Goal: Information Seeking & Learning: Learn about a topic

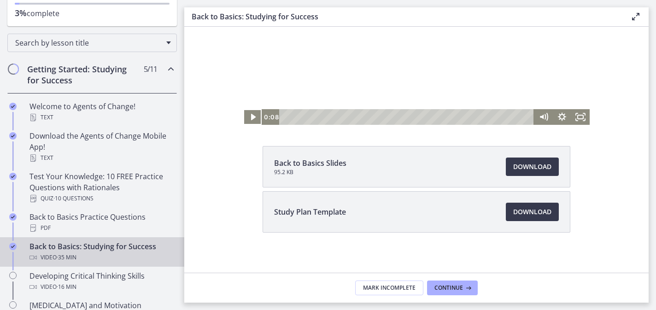
scroll to position [101, 0]
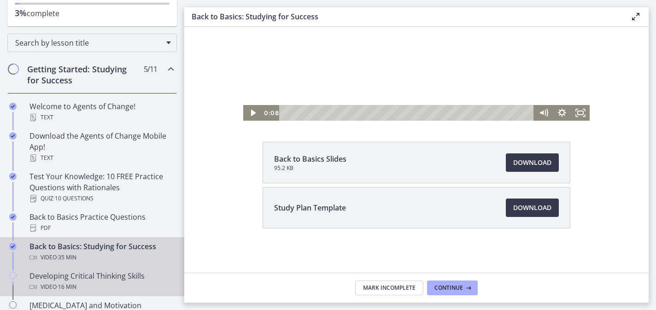
click at [14, 273] on icon "Chapters" at bounding box center [12, 275] width 7 height 7
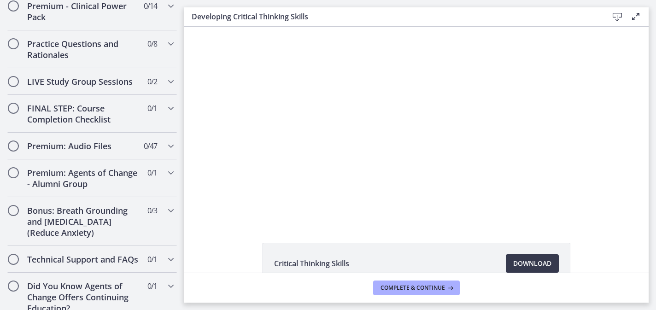
scroll to position [830, 0]
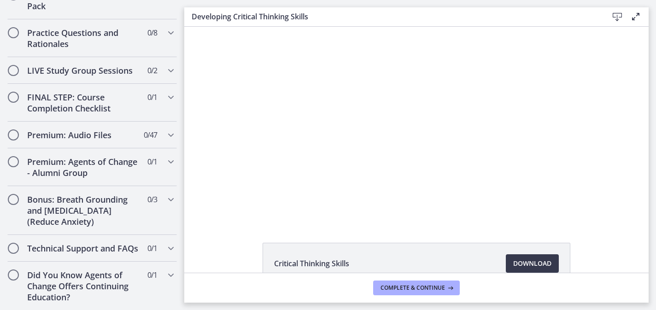
click at [213, 216] on div "Click for sound @keyframes VOLUME_SMALL_WAVE_FLASH { 0% { opacity: 0; } 33% { o…" at bounding box center [416, 124] width 464 height 195
click at [220, 251] on div "Critical Thinking Skills Download Opens in a new window" at bounding box center [416, 286] width 464 height 86
click at [357, 241] on div "Critical Thinking Skills Download Opens in a new window" at bounding box center [416, 150] width 464 height 246
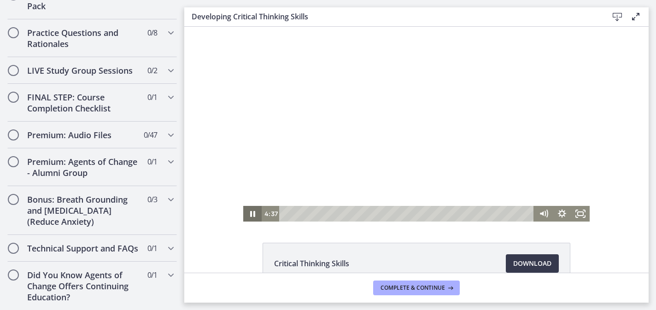
click at [253, 215] on icon "Pause" at bounding box center [252, 214] width 5 height 6
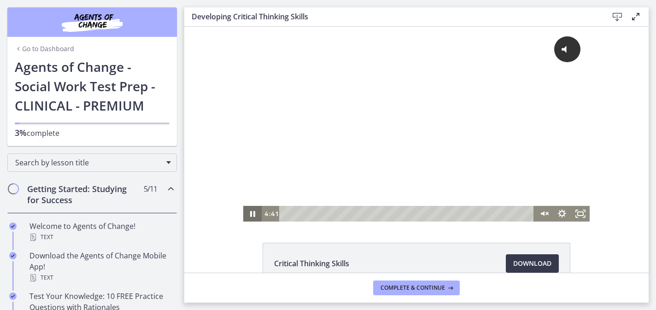
click at [249, 213] on icon "Pause" at bounding box center [252, 214] width 18 height 16
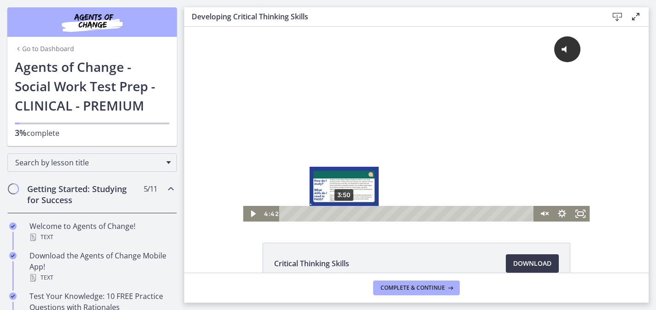
click at [344, 214] on div "3:50" at bounding box center [408, 214] width 244 height 16
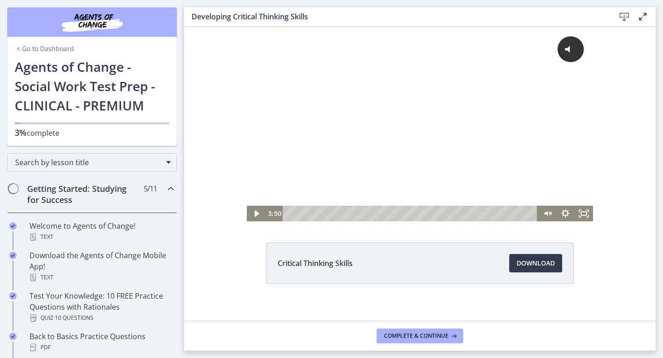
click at [219, 134] on div "Click for sound @keyframes VOLUME_SMALL_WAVE_FLASH { 0% { opacity: 0; } 33% { o…" at bounding box center [420, 124] width 472 height 195
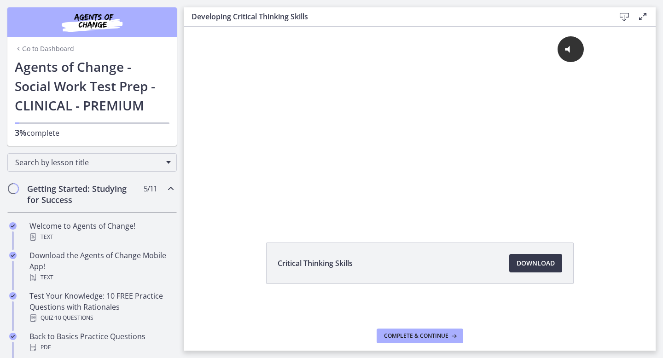
drag, startPoint x: 231, startPoint y: 156, endPoint x: 233, endPoint y: 262, distance: 105.5
click at [233, 222] on html "Click for sound @keyframes VOLUME_SMALL_WAVE_FLASH { 0% { opacity: 0; } 33% { o…" at bounding box center [420, 124] width 472 height 195
click at [233, 262] on div "Critical Thinking Skills Download Opens in a new window" at bounding box center [420, 286] width 472 height 86
click at [251, 242] on div "Critical Thinking Skills Download Opens in a new window" at bounding box center [420, 174] width 472 height 294
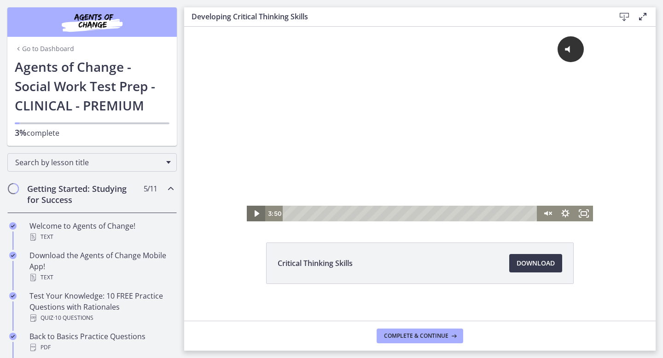
click at [257, 212] on icon "Play Video" at bounding box center [256, 213] width 5 height 6
click at [257, 212] on icon "Pause" at bounding box center [256, 214] width 18 height 16
click at [257, 212] on icon "Play Video" at bounding box center [256, 213] width 5 height 6
click at [550, 213] on icon "Unmute" at bounding box center [550, 213] width 2 height 2
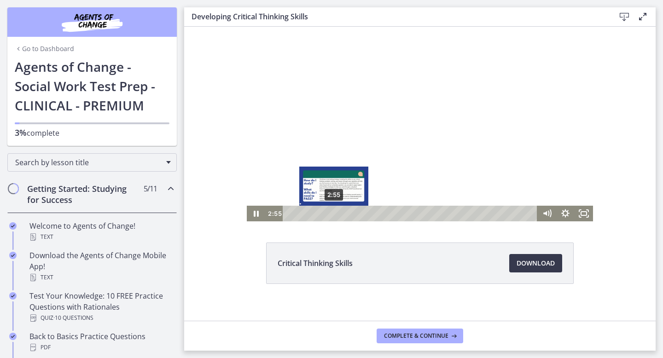
drag, startPoint x: 351, startPoint y: 213, endPoint x: 333, endPoint y: 214, distance: 17.1
click at [333, 214] on div "Playbar" at bounding box center [333, 213] width 5 height 5
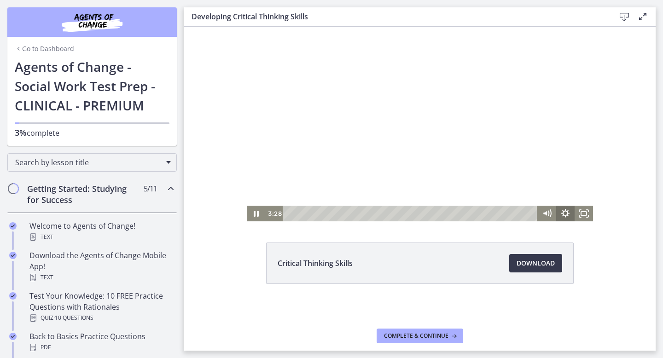
click at [565, 213] on icon "Show settings menu" at bounding box center [565, 214] width 18 height 16
click at [565, 213] on icon "Hide settings menu" at bounding box center [565, 214] width 18 height 16
click at [258, 214] on icon "Pause" at bounding box center [256, 213] width 6 height 7
click at [258, 214] on icon "Play Video" at bounding box center [257, 214] width 22 height 19
click at [621, 62] on div "Click for sound @keyframes VOLUME_SMALL_WAVE_FLASH { 0% { opacity: 0; } 33% { o…" at bounding box center [420, 124] width 472 height 195
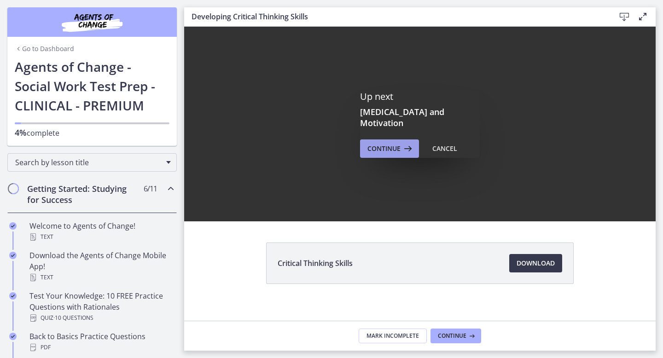
click at [397, 145] on span "Continue" at bounding box center [384, 148] width 33 height 11
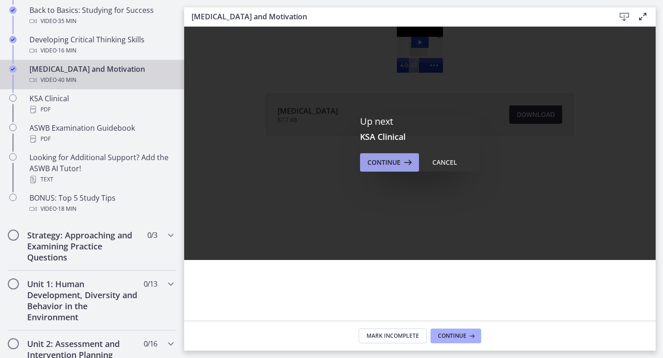
click at [393, 160] on span "Continue" at bounding box center [384, 162] width 33 height 11
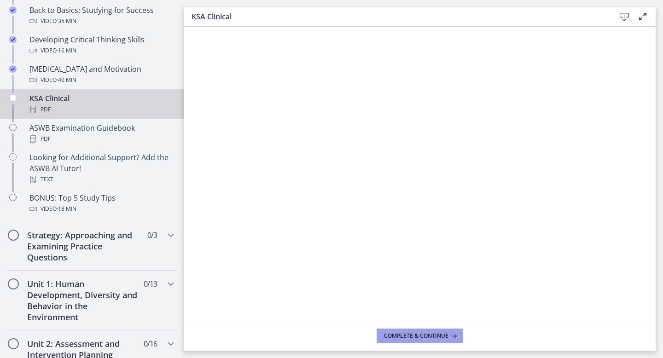
click at [417, 310] on span "Complete & continue" at bounding box center [416, 336] width 64 height 7
